Goal: Task Accomplishment & Management: Use online tool/utility

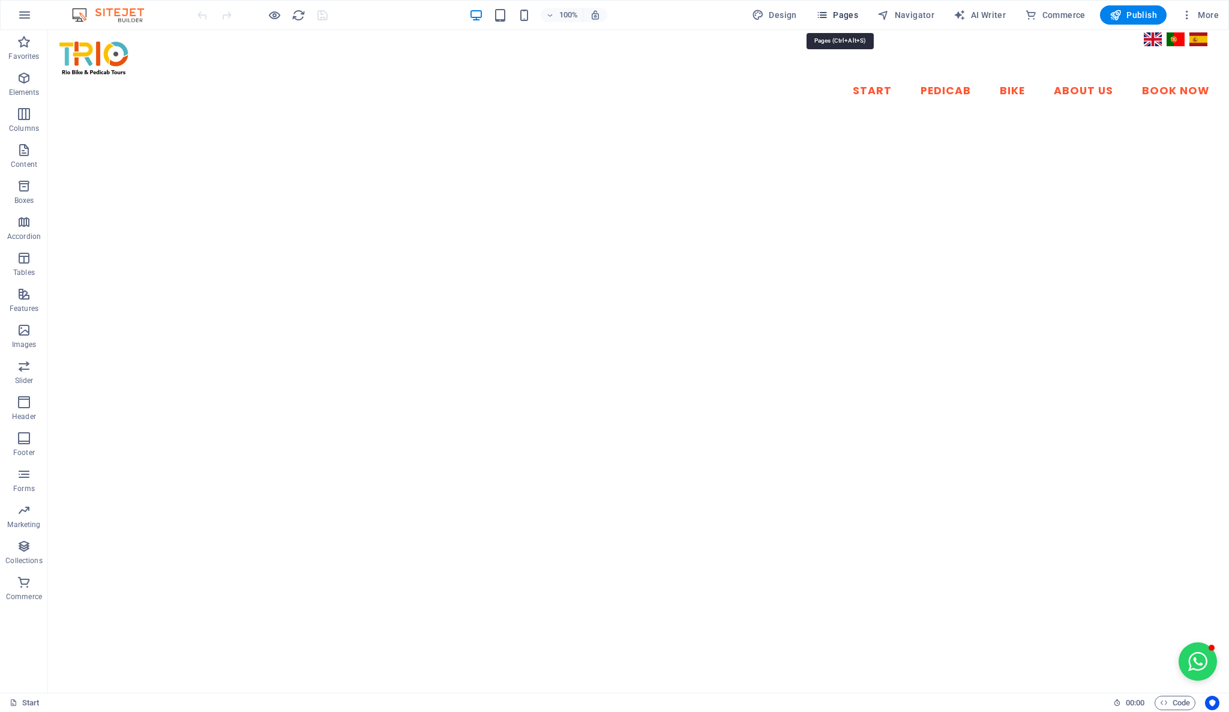
click at [847, 17] on span "Pages" at bounding box center [837, 15] width 42 height 12
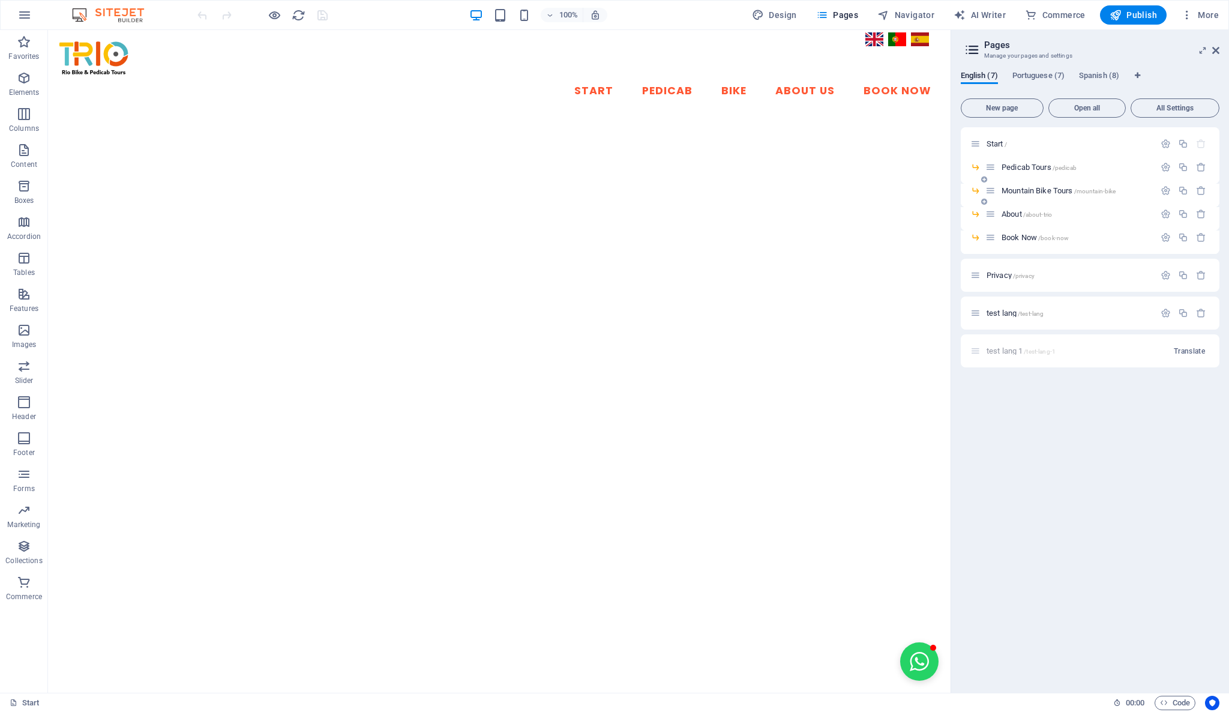
click at [1027, 193] on span "Mountain Bike Tours /mountain-bike" at bounding box center [1058, 190] width 115 height 9
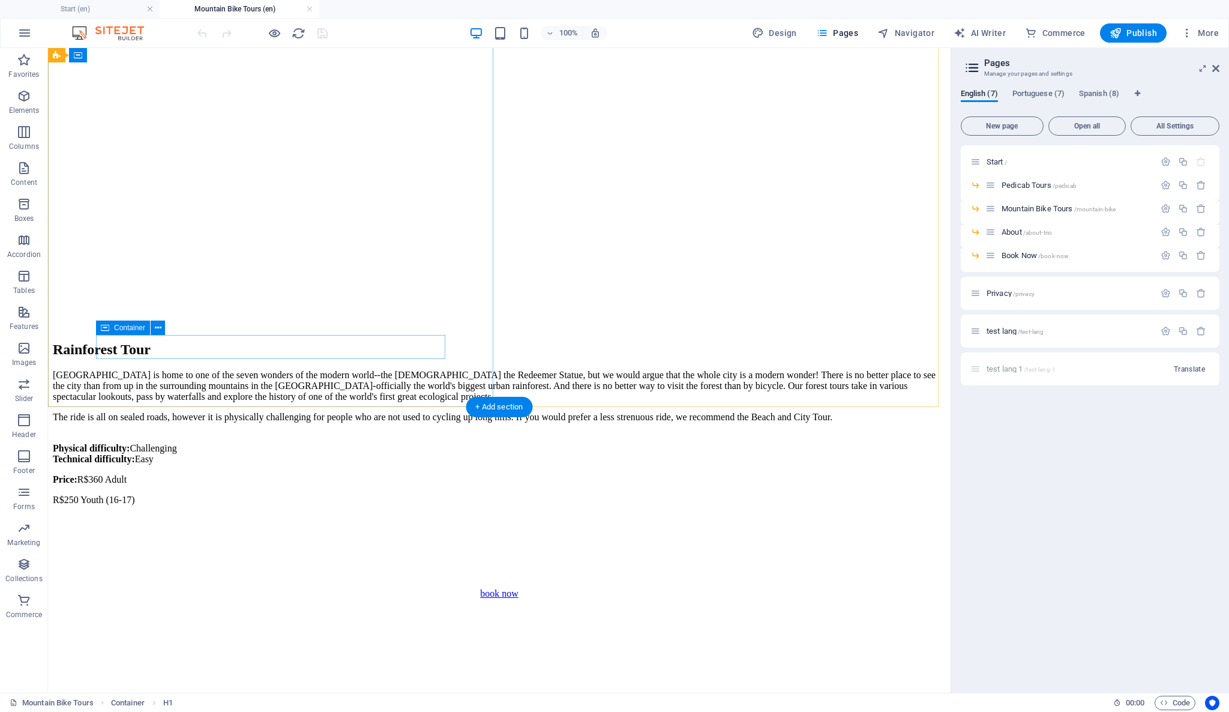
scroll to position [533, 0]
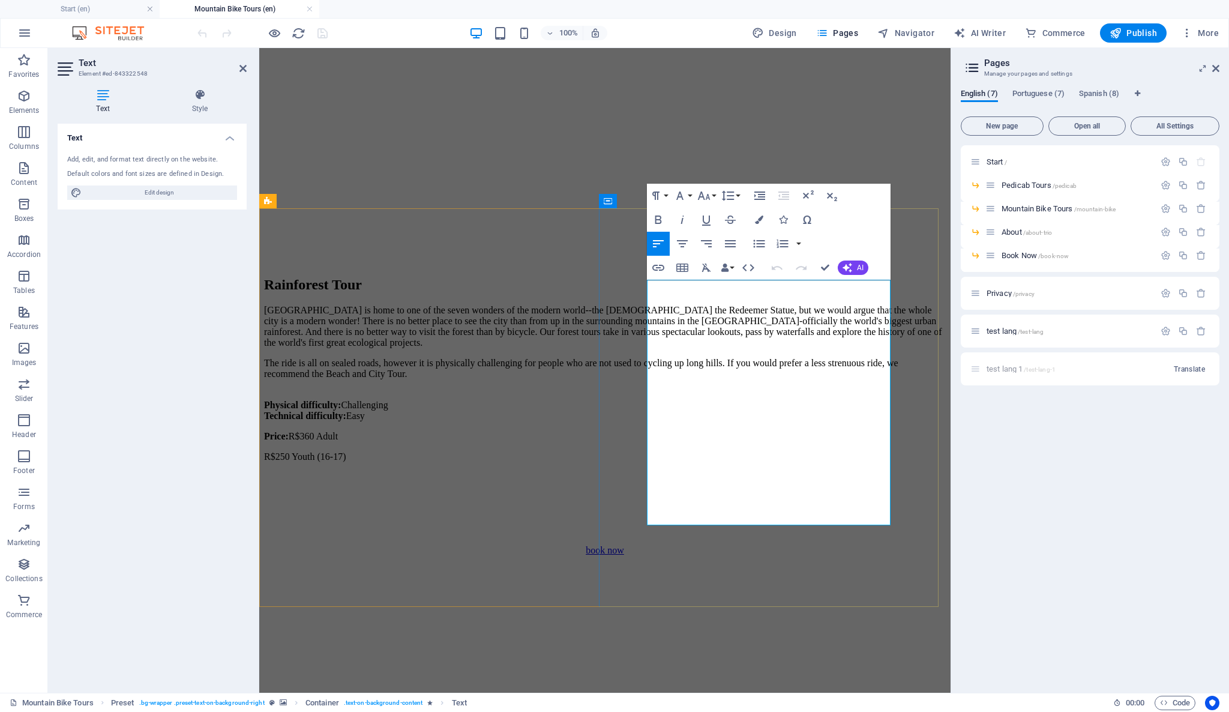
drag, startPoint x: 648, startPoint y: 284, endPoint x: 853, endPoint y: 381, distance: 226.5
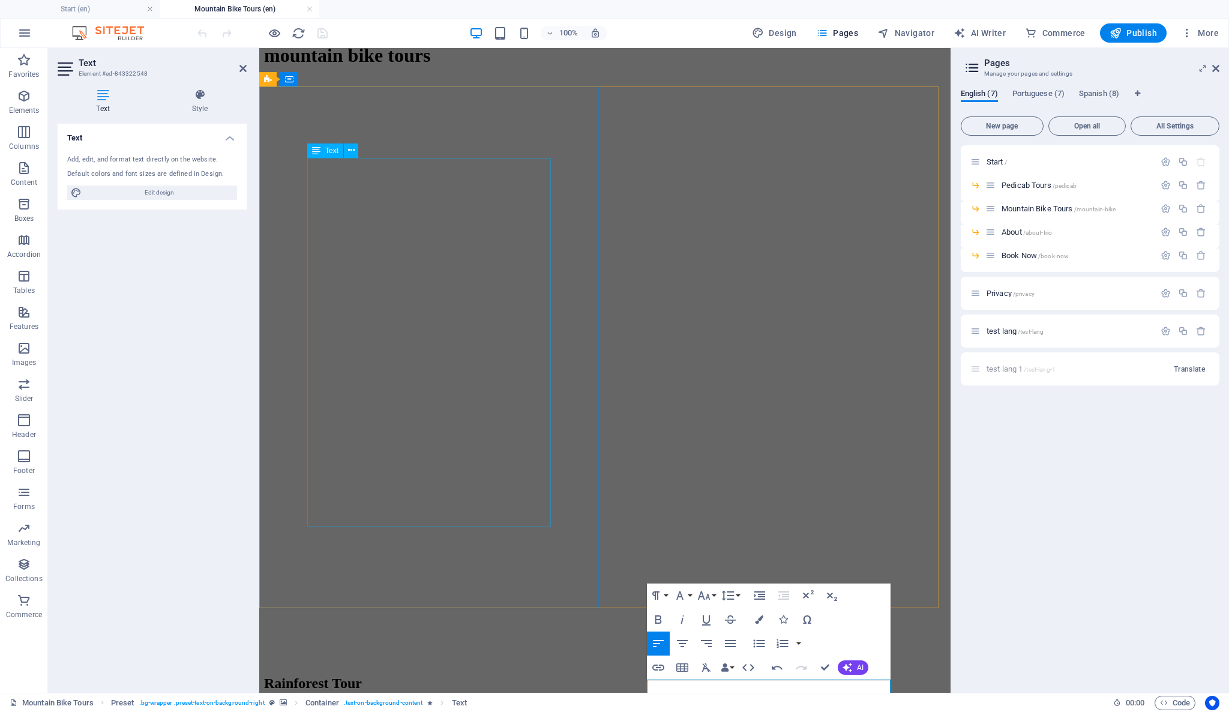
scroll to position [133, 0]
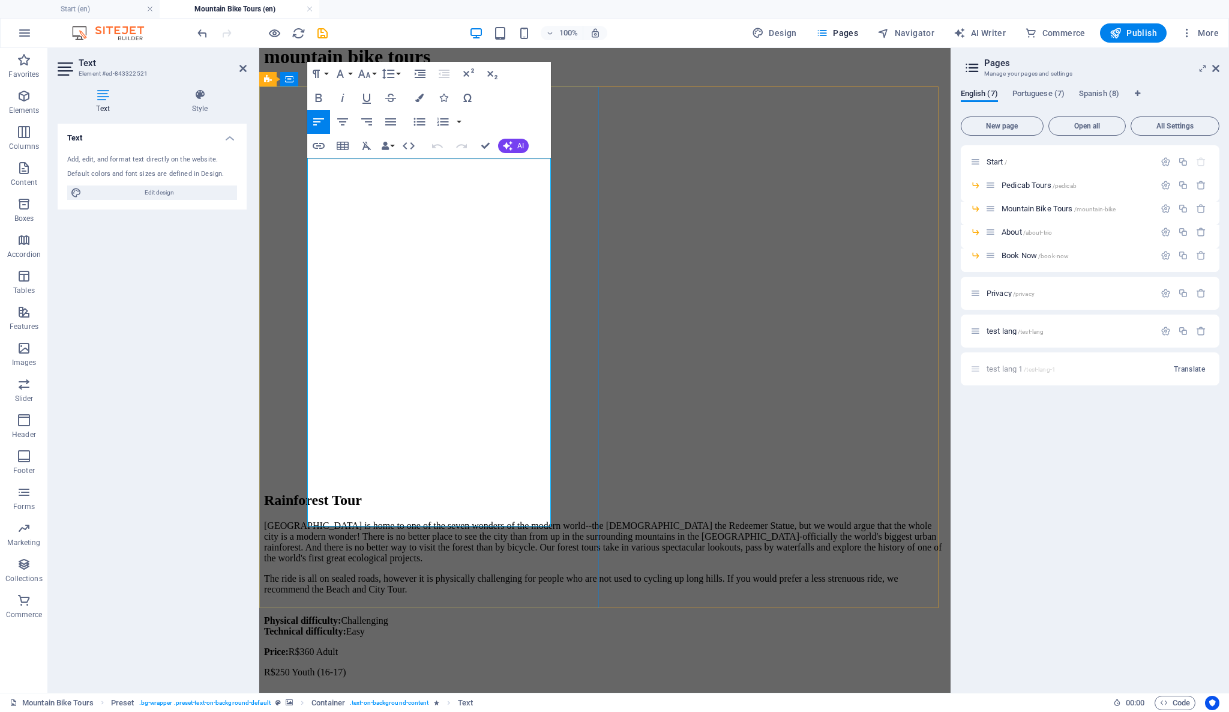
click at [441, 520] on p "[GEOGRAPHIC_DATA] is home to one of the seven wonders of the modern world--the …" at bounding box center [605, 541] width 682 height 43
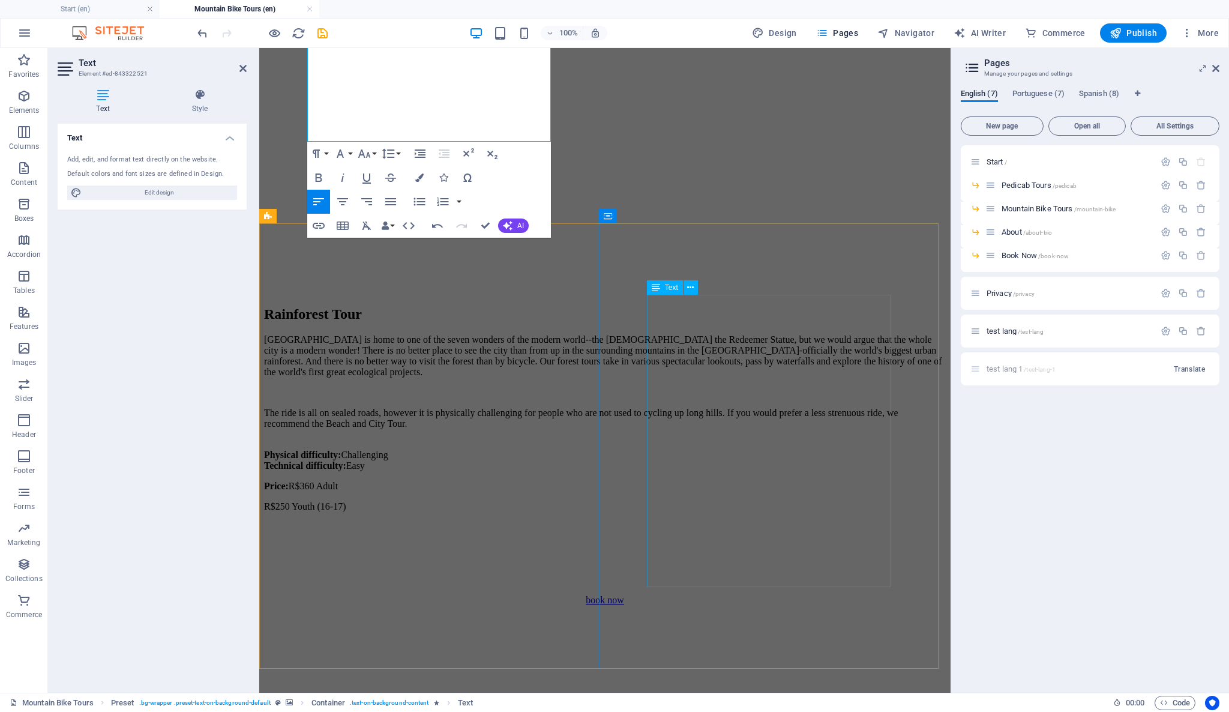
scroll to position [533, 0]
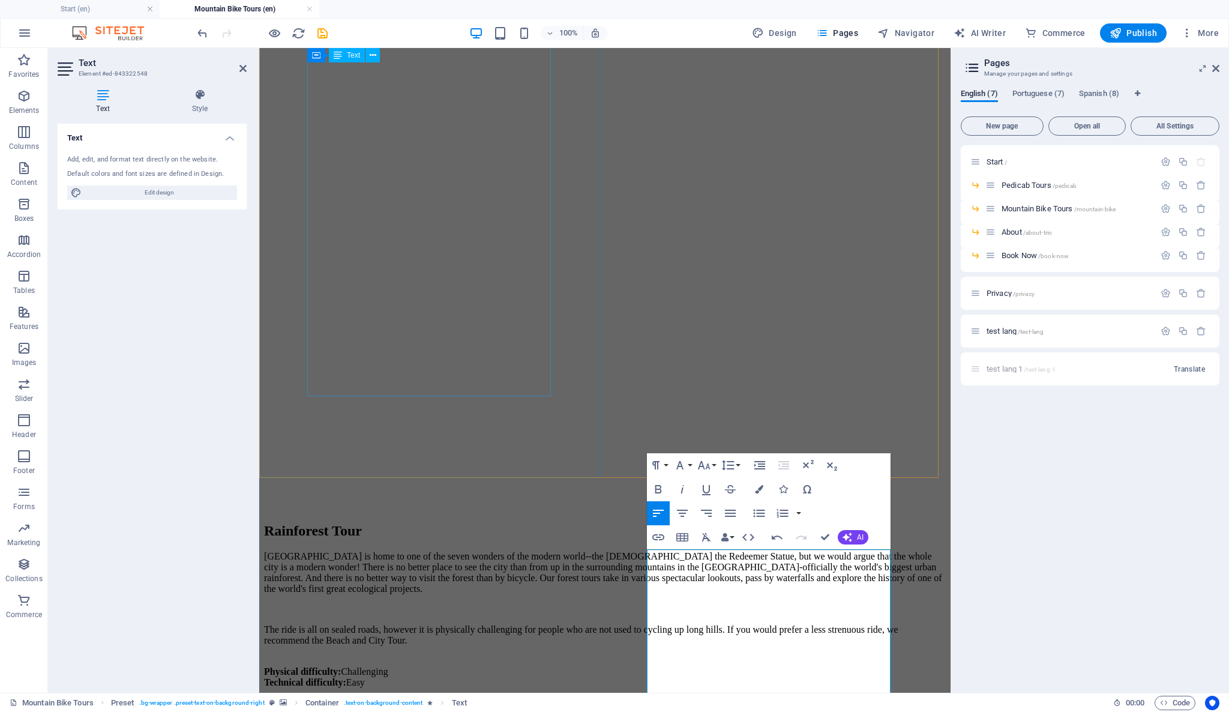
scroll to position [266, 0]
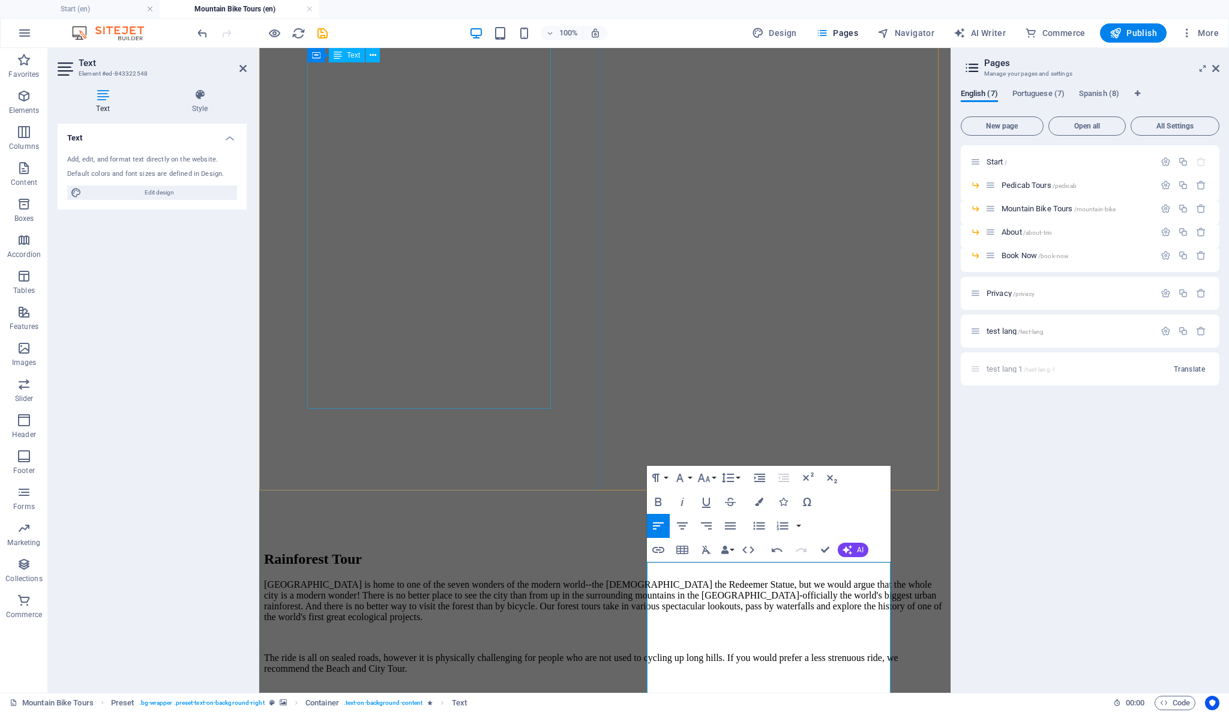
click at [439, 579] on div "[GEOGRAPHIC_DATA] is home to one of the seven wonders of the modern world--the …" at bounding box center [605, 699] width 682 height 241
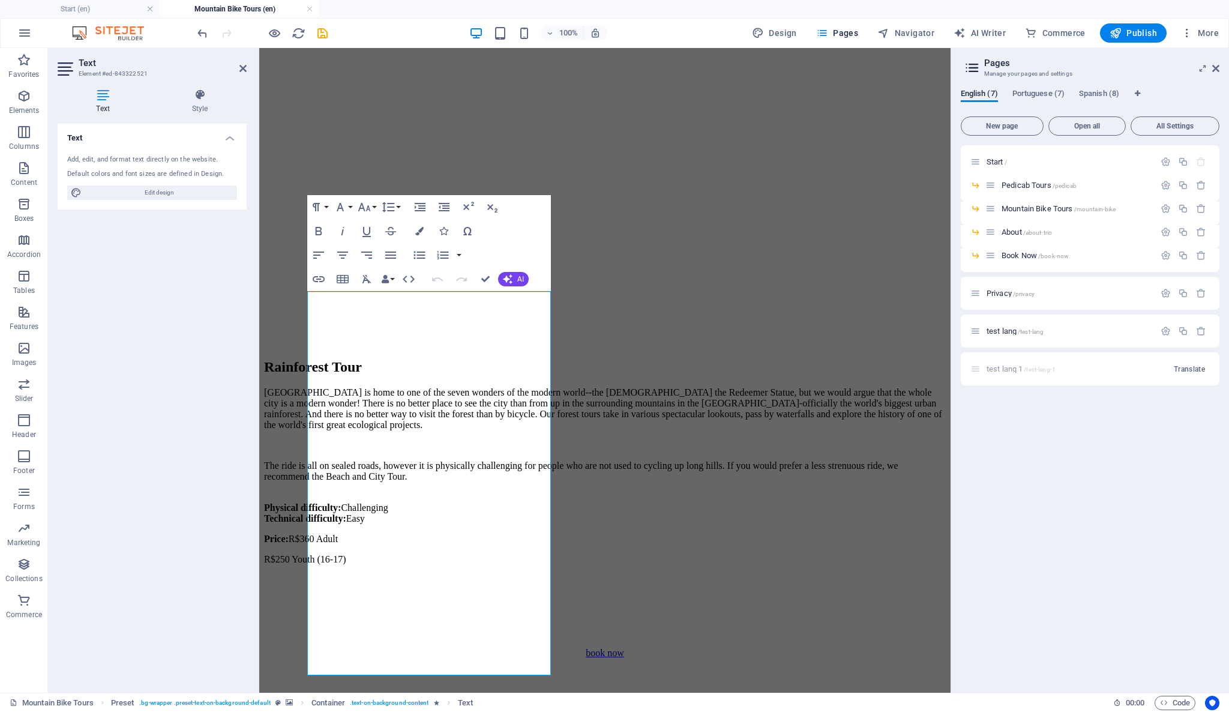
scroll to position [0, 0]
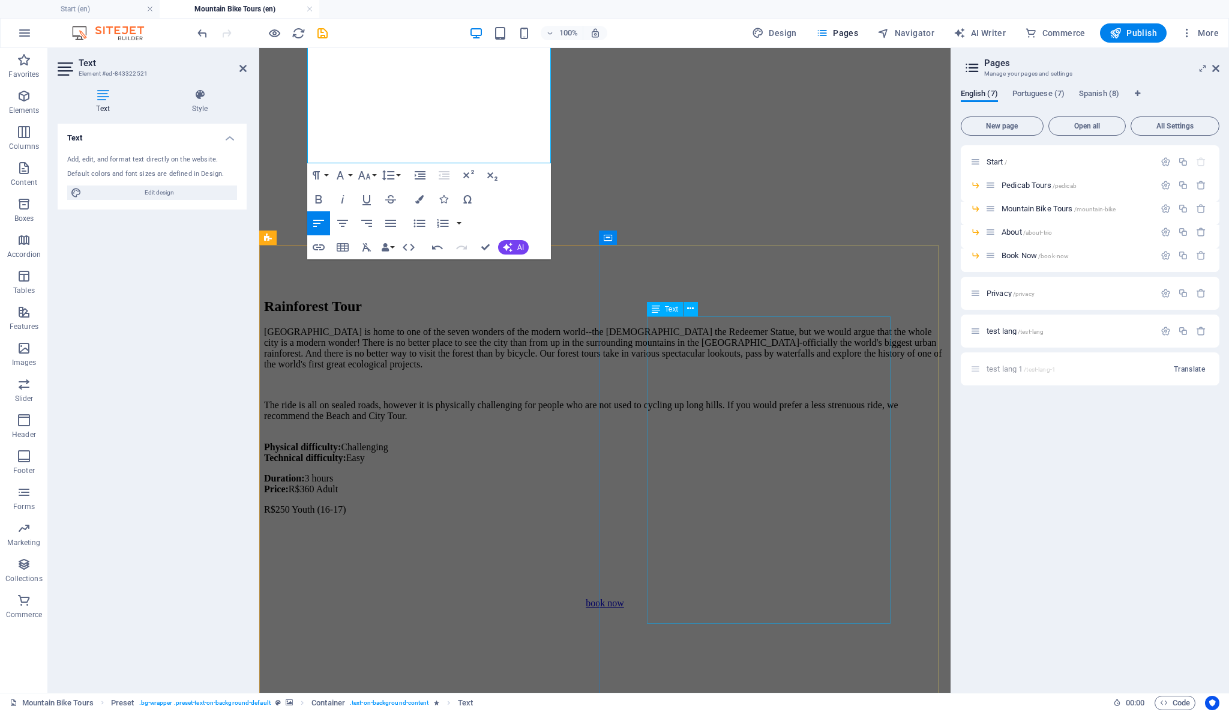
scroll to position [527, 0]
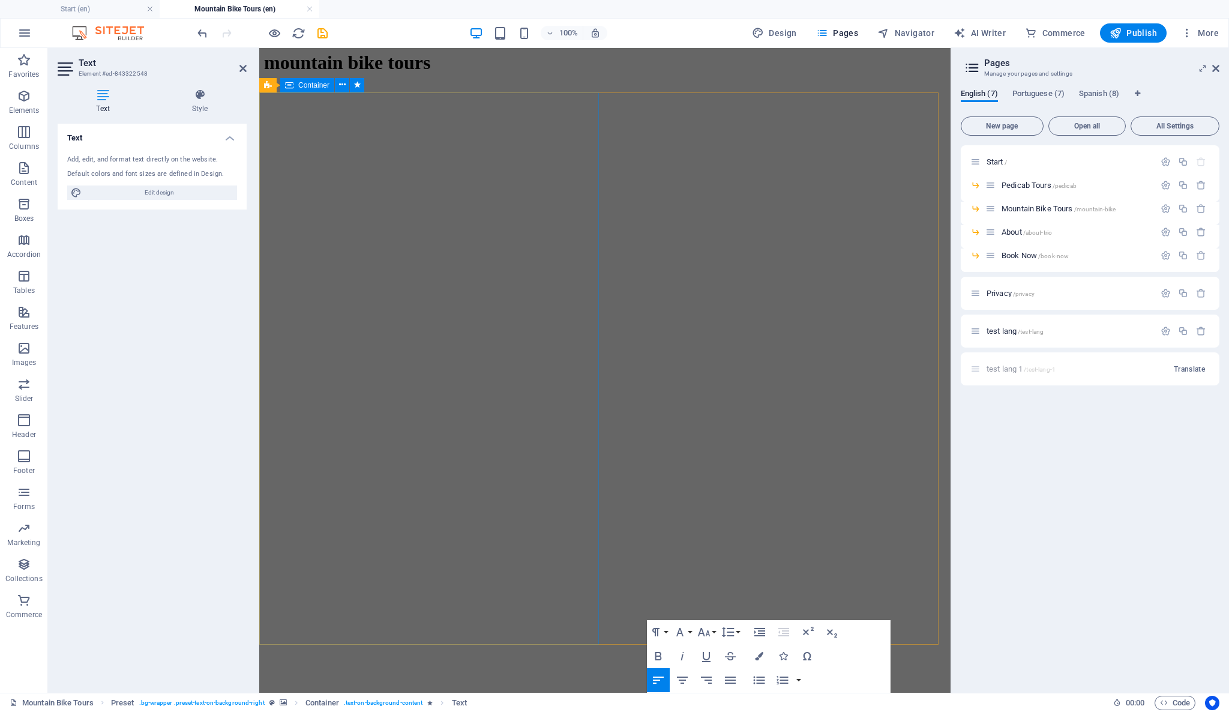
scroll to position [0, 0]
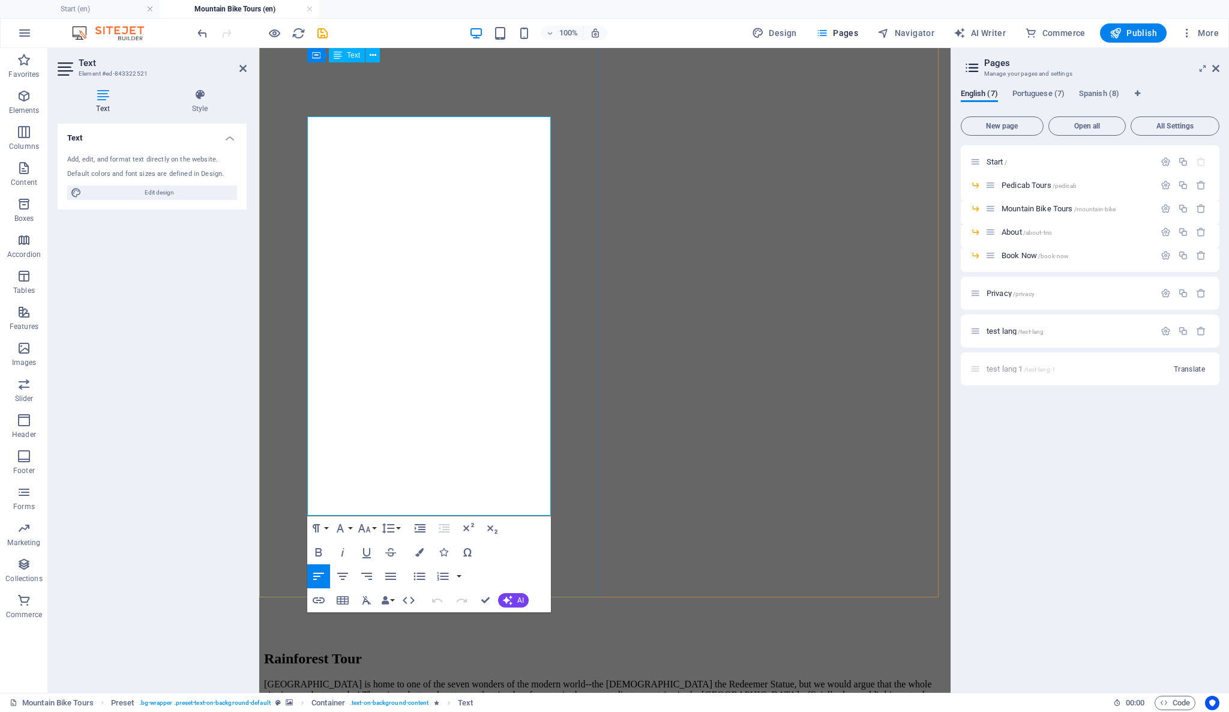
scroll to position [101, 0]
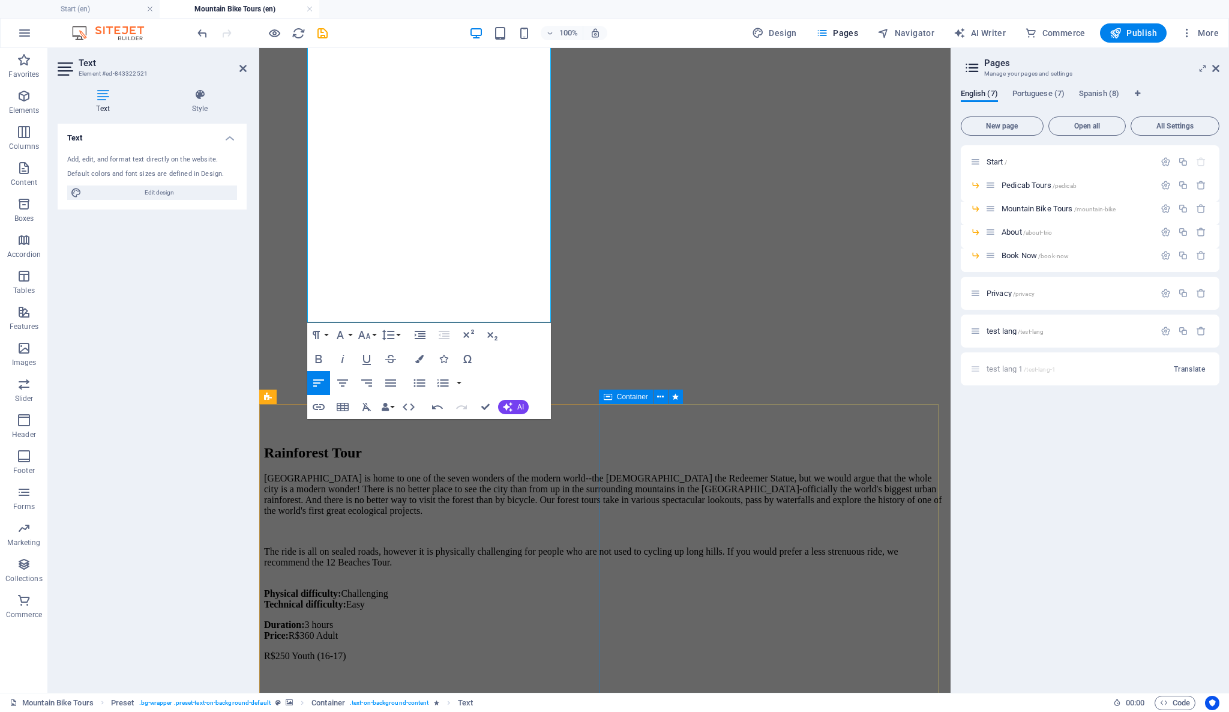
scroll to position [501, 0]
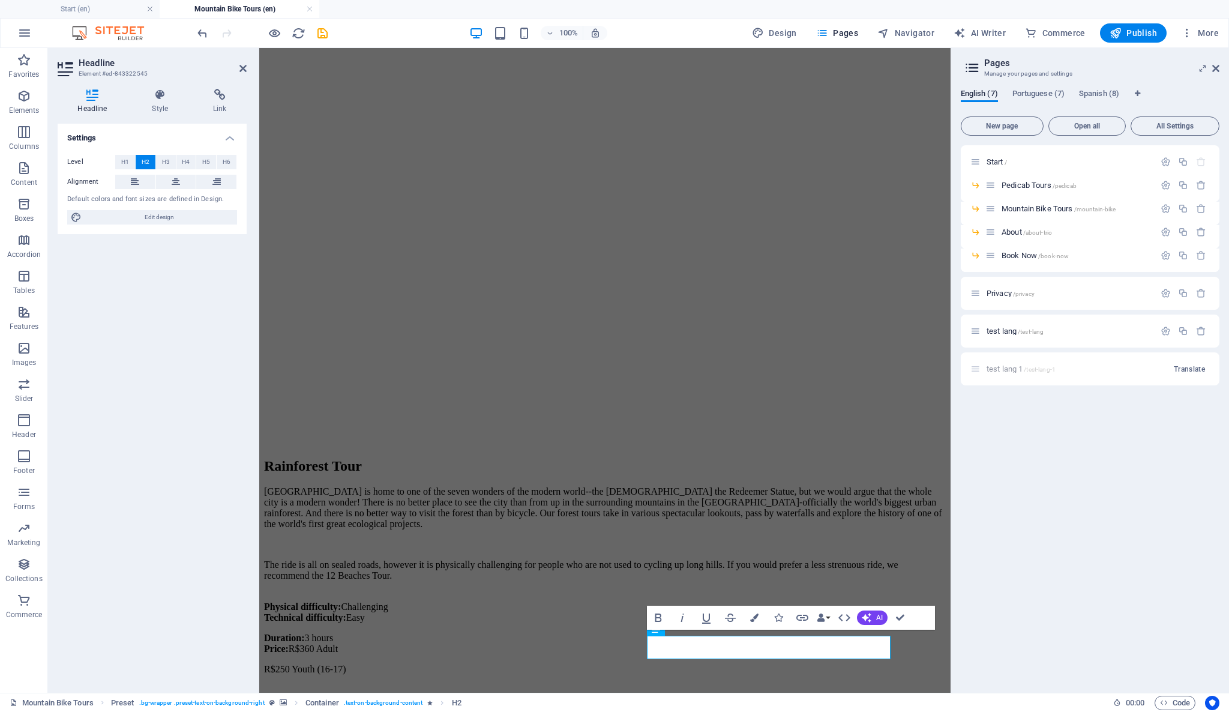
scroll to position [533, 0]
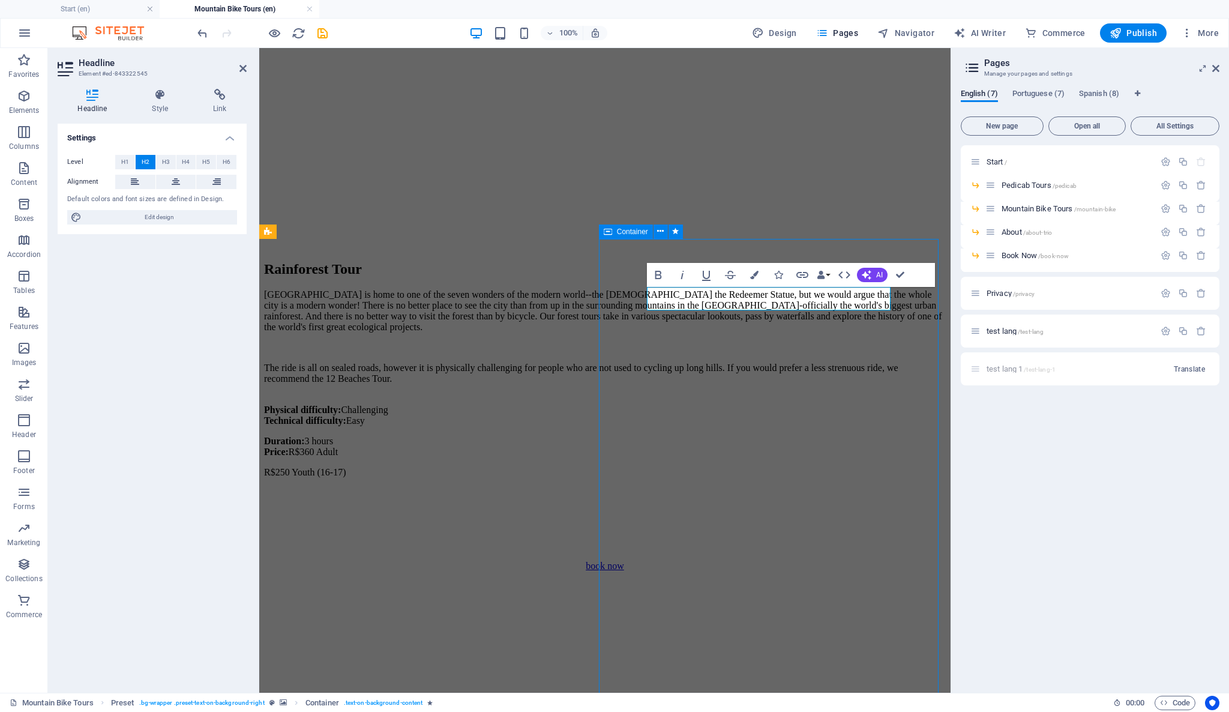
scroll to position [471, 0]
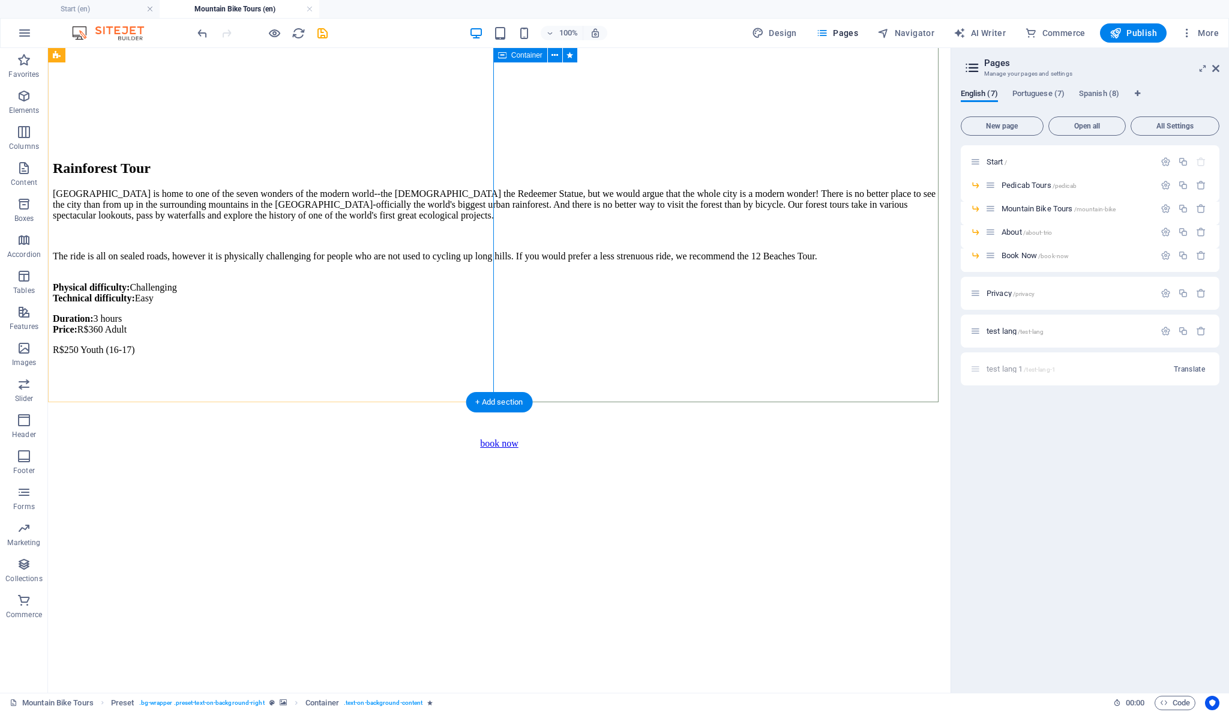
scroll to position [605, 0]
